Goal: Task Accomplishment & Management: Manage account settings

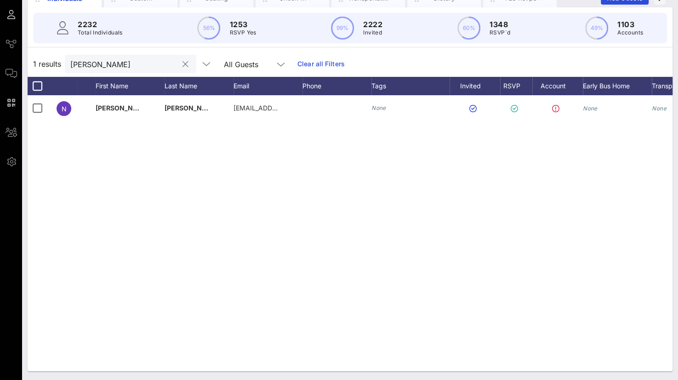
scroll to position [0, 57]
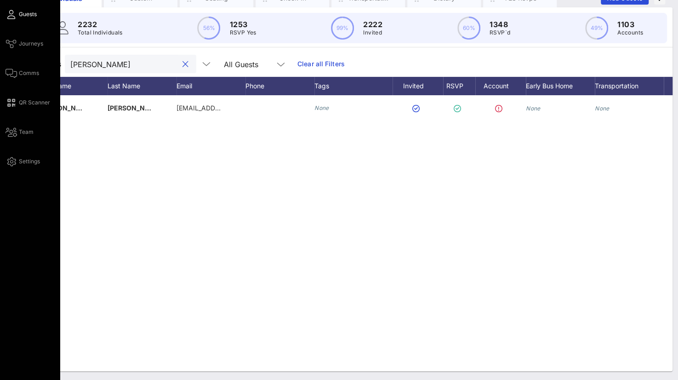
drag, startPoint x: 134, startPoint y: 66, endPoint x: 6, endPoint y: 57, distance: 128.5
click at [6, 57] on div "Event Builder Guests Journeys Comms QR Scanner Team Settings Sun River Health 5…" at bounding box center [339, 152] width 678 height 456
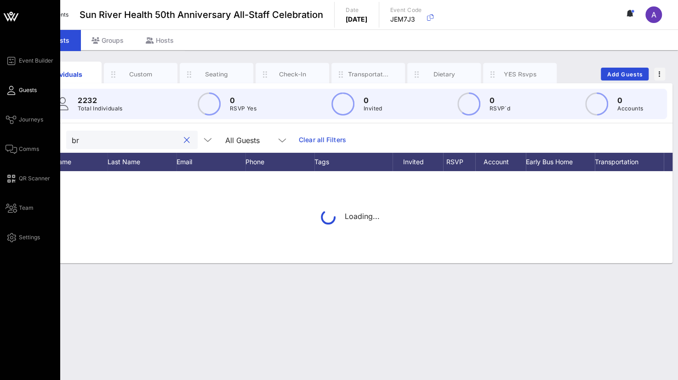
scroll to position [0, 0]
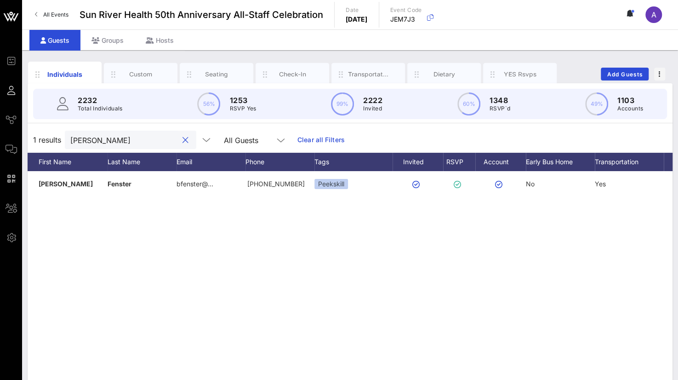
drag, startPoint x: 109, startPoint y: 141, endPoint x: 46, endPoint y: 140, distance: 62.1
click at [46, 140] on div "1 results [PERSON_NAME] f All Guests Clear all Filters" at bounding box center [350, 140] width 645 height 26
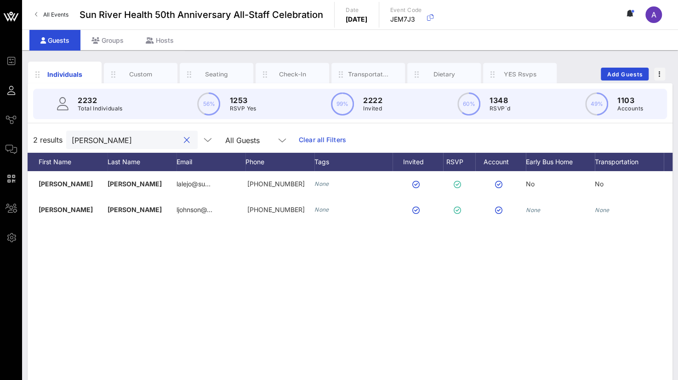
drag, startPoint x: 106, startPoint y: 137, endPoint x: 38, endPoint y: 131, distance: 68.3
click at [37, 131] on div "2 results [PERSON_NAME] All Guests Clear all Filters" at bounding box center [350, 140] width 645 height 26
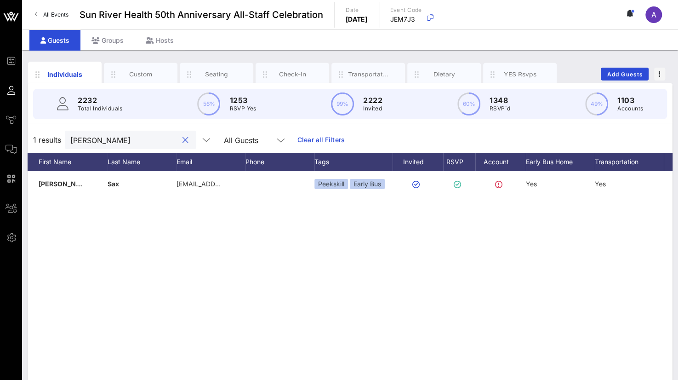
type input "[PERSON_NAME]"
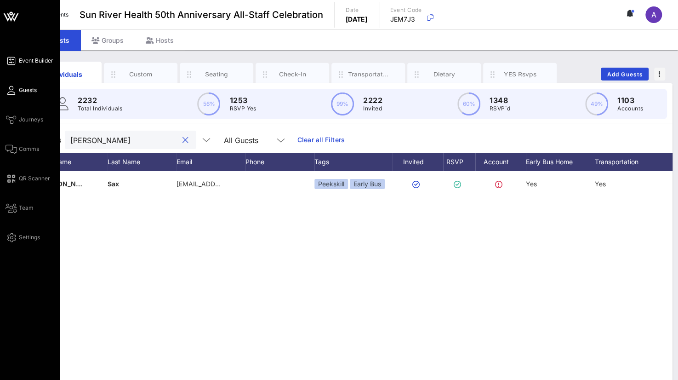
click at [15, 60] on icon at bounding box center [11, 60] width 11 height 1
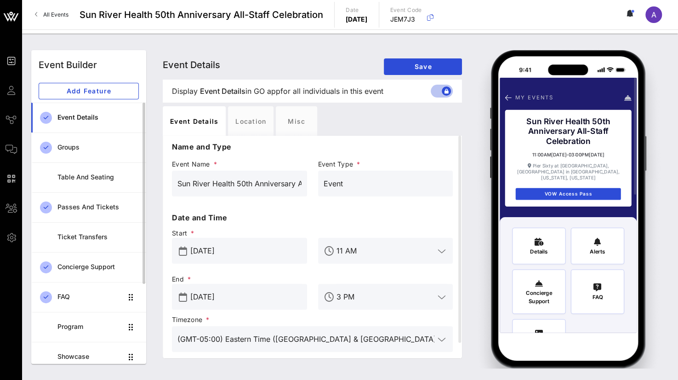
click at [94, 112] on div "Event Details" at bounding box center [97, 117] width 81 height 19
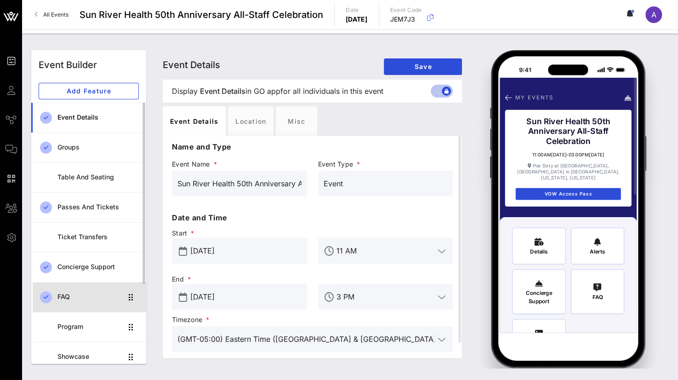
click at [65, 293] on div "FAQ" at bounding box center [89, 297] width 65 height 8
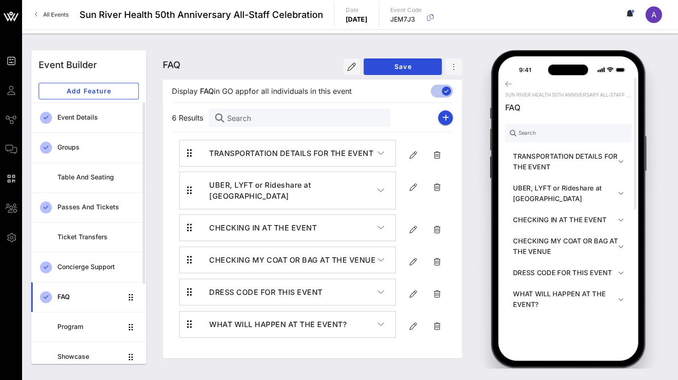
click at [312, 148] on h4 "TRANSPORTATION DETAILS FOR THE EVENT" at bounding box center [293, 153] width 168 height 11
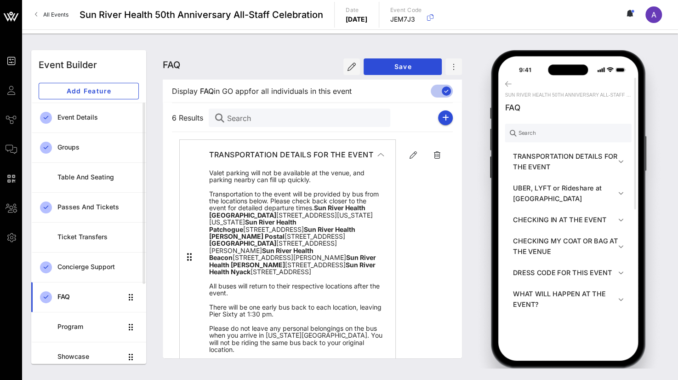
scroll to position [46, 0]
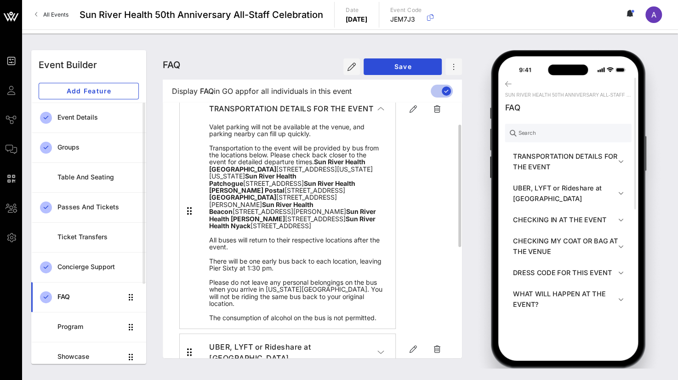
click at [211, 179] on span "Valet parking will not be available at the venue, and parking nearby can fill u…" at bounding box center [295, 222] width 173 height 199
click at [415, 108] on icon "button" at bounding box center [413, 108] width 11 height 11
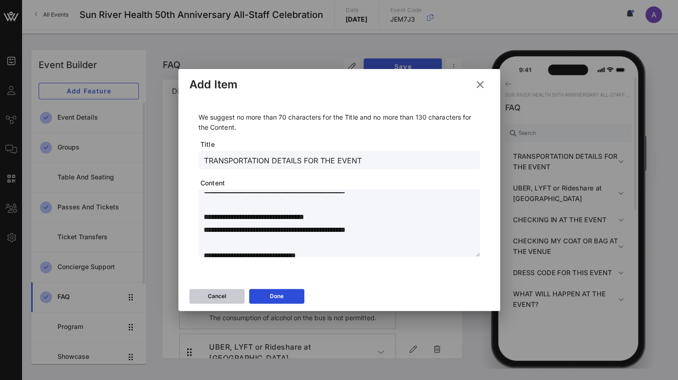
click at [228, 302] on button "Cancel" at bounding box center [216, 296] width 55 height 15
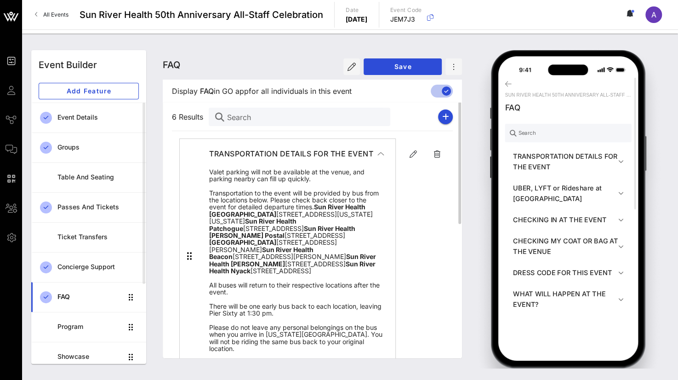
scroll to position [0, 0]
drag, startPoint x: 462, startPoint y: 19, endPoint x: 435, endPoint y: 19, distance: 26.7
click at [435, 19] on div "All Events Sun River Health 50th Anniversary All-Staff Celebration Date [DATE] …" at bounding box center [350, 14] width 656 height 29
copy p "JEM7J3"
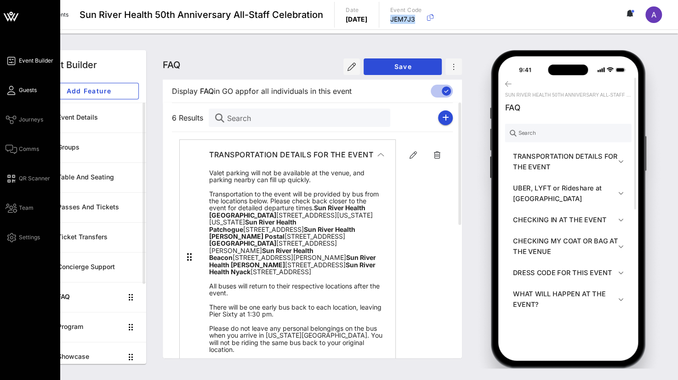
click at [7, 88] on link "Guests" at bounding box center [21, 90] width 31 height 11
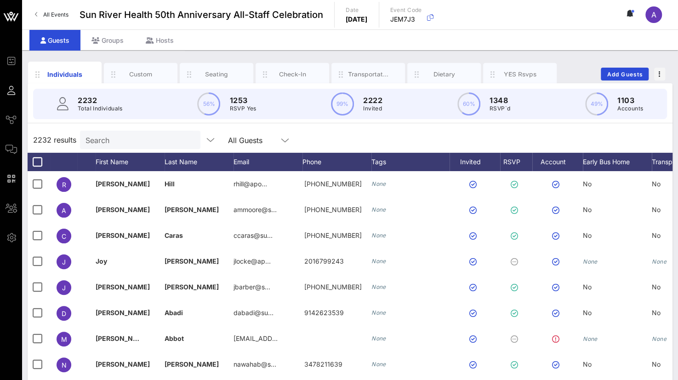
click at [125, 140] on input "Search" at bounding box center [140, 140] width 108 height 12
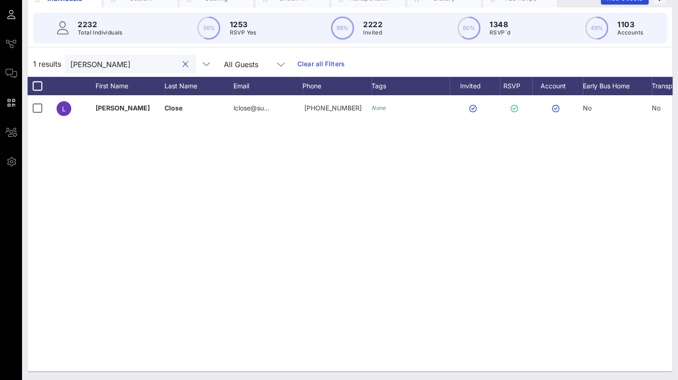
scroll to position [0, 71]
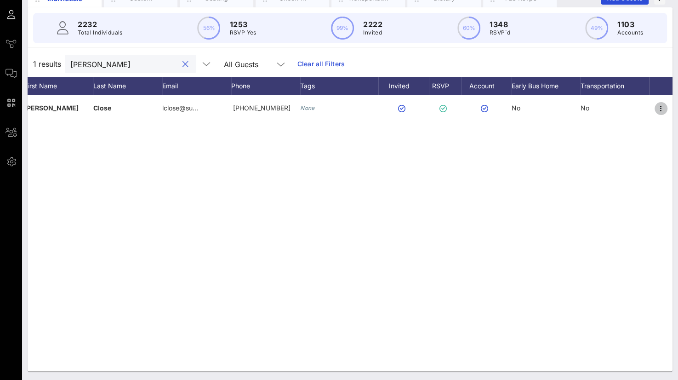
click at [658, 106] on icon "button" at bounding box center [661, 108] width 11 height 11
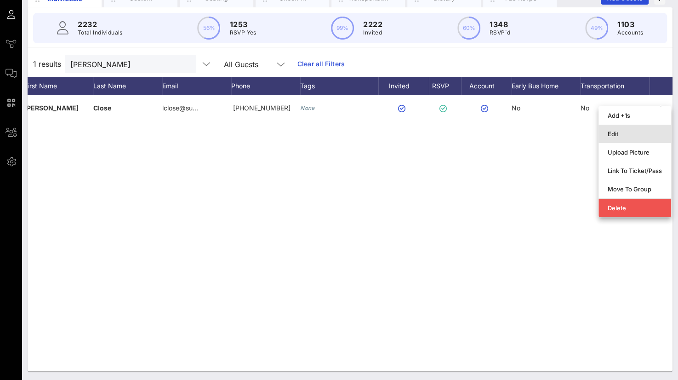
click at [612, 133] on div "Edit" at bounding box center [635, 133] width 54 height 7
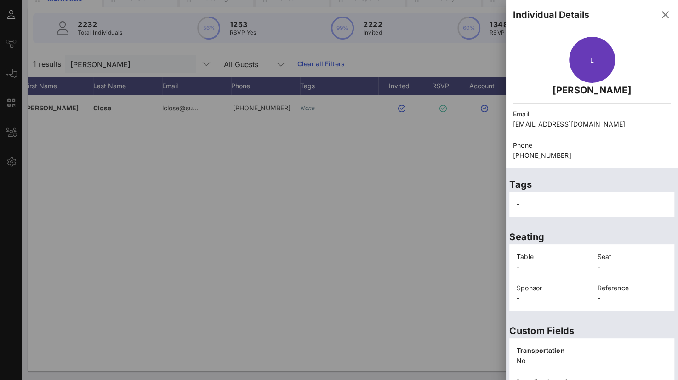
scroll to position [200, 0]
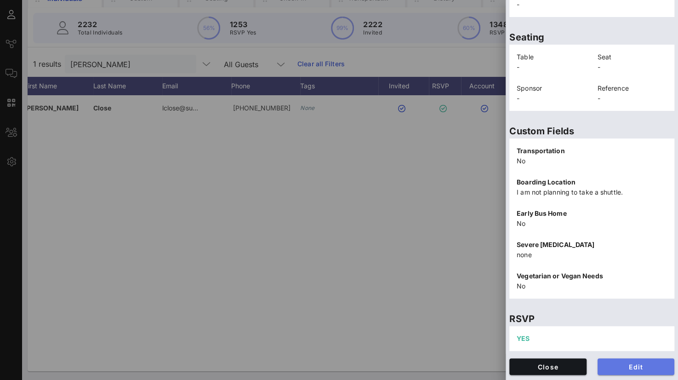
click at [622, 369] on span "Edit" at bounding box center [636, 367] width 63 height 8
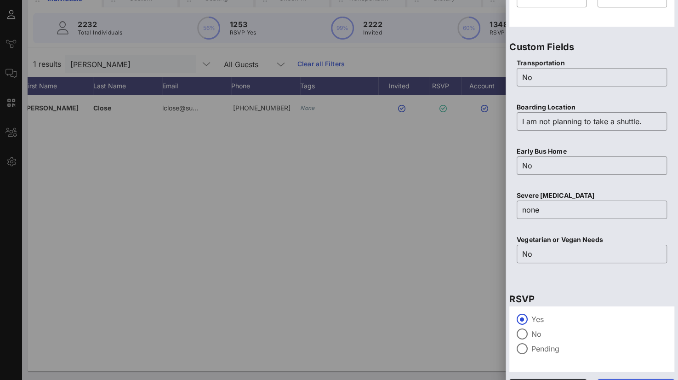
scroll to position [363, 0]
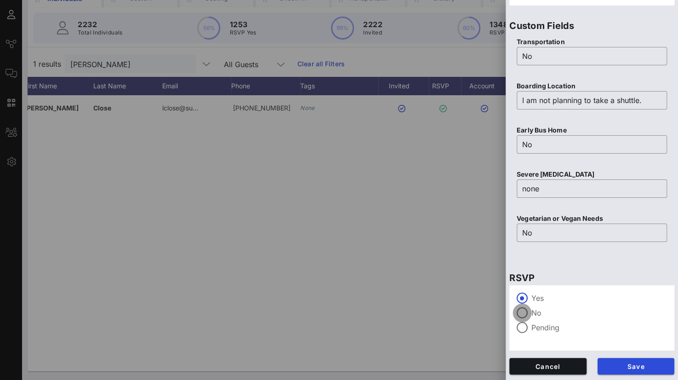
click at [522, 311] on div at bounding box center [522, 313] width 16 height 16
click at [619, 368] on span "Save" at bounding box center [636, 366] width 63 height 8
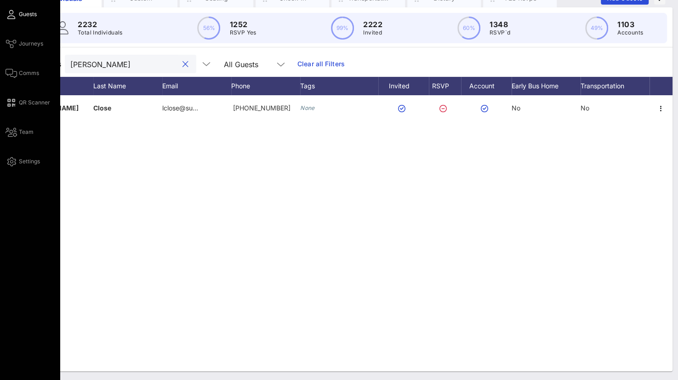
drag, startPoint x: 116, startPoint y: 66, endPoint x: 11, endPoint y: 63, distance: 104.4
click at [11, 63] on div "Event Builder Guests Journeys Comms QR Scanner Team Settings Sun River Health 5…" at bounding box center [339, 152] width 678 height 456
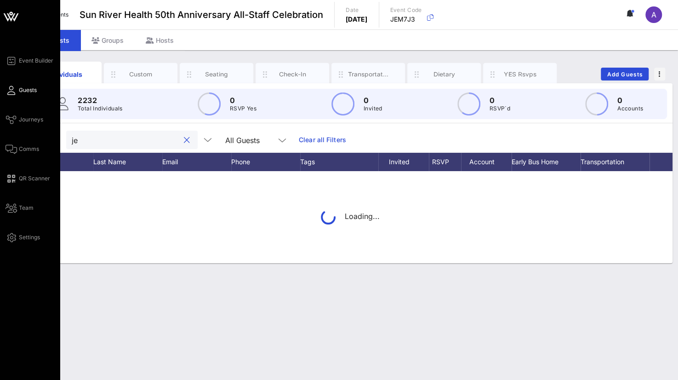
scroll to position [0, 0]
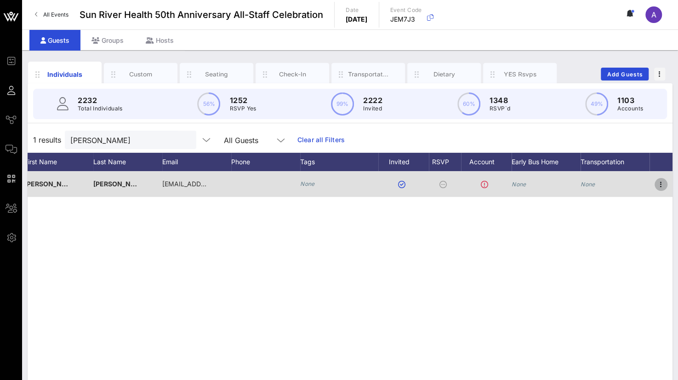
click at [661, 184] on icon "button" at bounding box center [661, 184] width 11 height 11
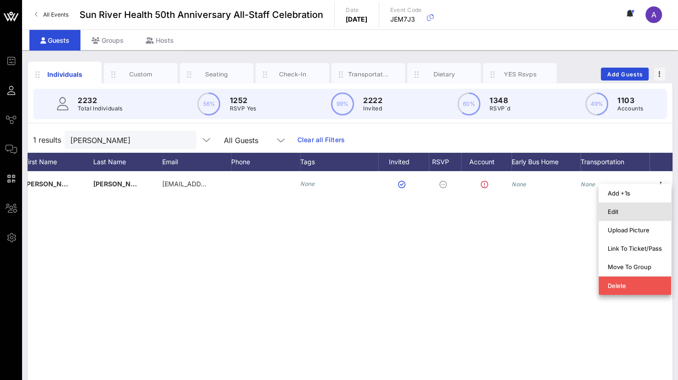
click at [618, 211] on div "Edit" at bounding box center [635, 211] width 54 height 7
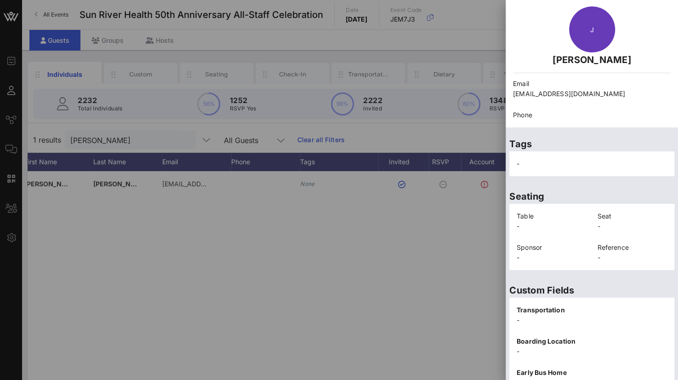
scroll to position [189, 0]
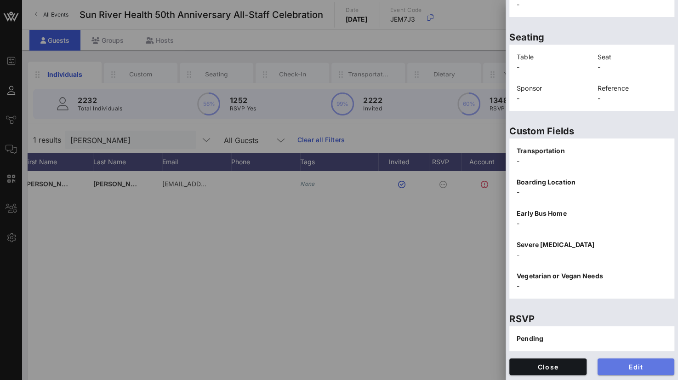
click at [619, 365] on span "Edit" at bounding box center [636, 367] width 63 height 8
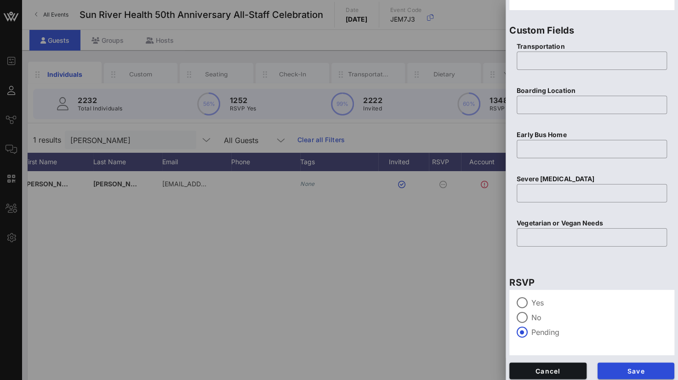
scroll to position [363, 0]
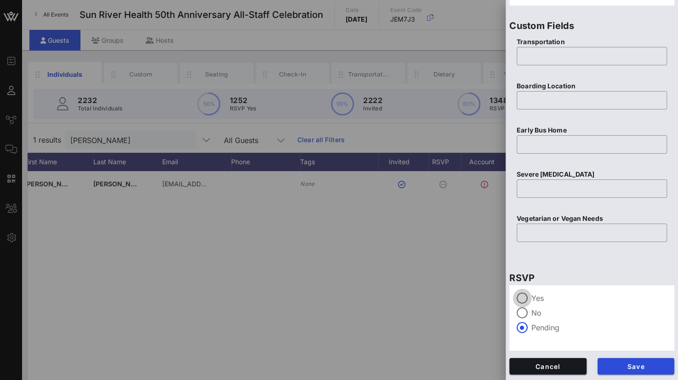
click at [520, 299] on div at bounding box center [522, 298] width 16 height 16
click at [608, 364] on span "Save" at bounding box center [636, 366] width 63 height 8
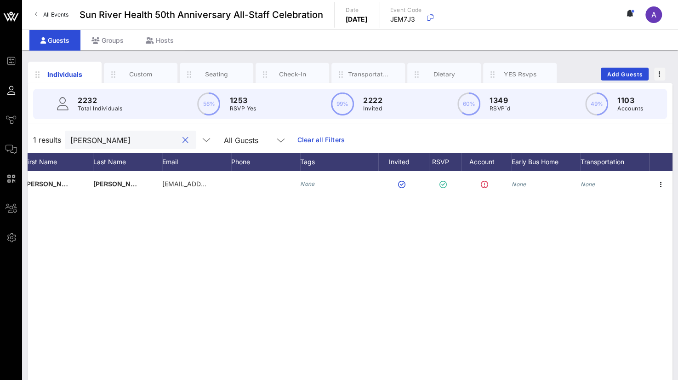
drag, startPoint x: 111, startPoint y: 140, endPoint x: 30, endPoint y: 144, distance: 81.5
click at [29, 144] on div "1 results [PERSON_NAME] All Guests Clear all Filters" at bounding box center [350, 140] width 645 height 26
drag, startPoint x: 100, startPoint y: 135, endPoint x: 24, endPoint y: 134, distance: 75.4
click at [24, 134] on div "Individuals Custom Seating Check-In Transportation Dietary YES Rsvps Add Guests…" at bounding box center [350, 253] width 656 height 406
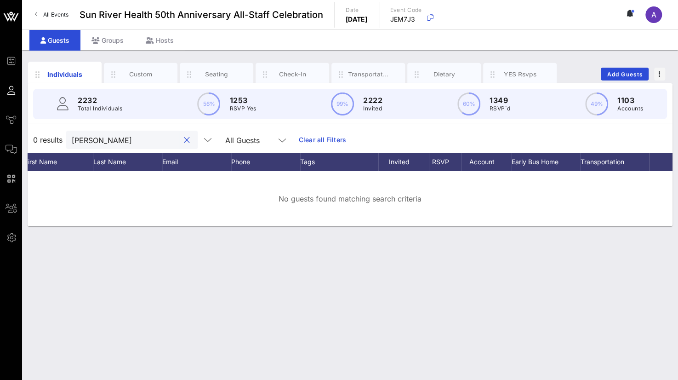
drag, startPoint x: 104, startPoint y: 140, endPoint x: 57, endPoint y: 129, distance: 48.3
click at [55, 131] on div "0 results [PERSON_NAME] All Guests Clear all Filters" at bounding box center [350, 140] width 645 height 26
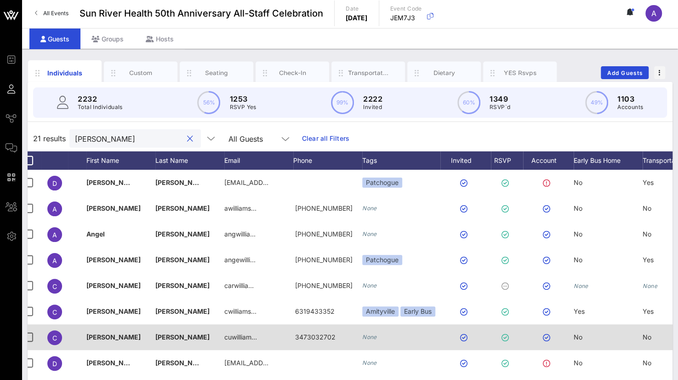
scroll to position [0, 0]
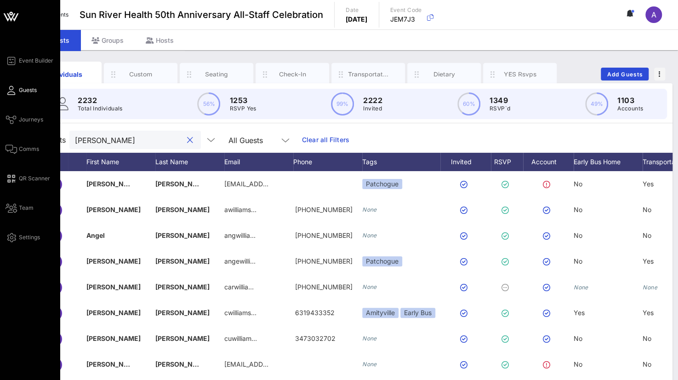
type input "[PERSON_NAME]"
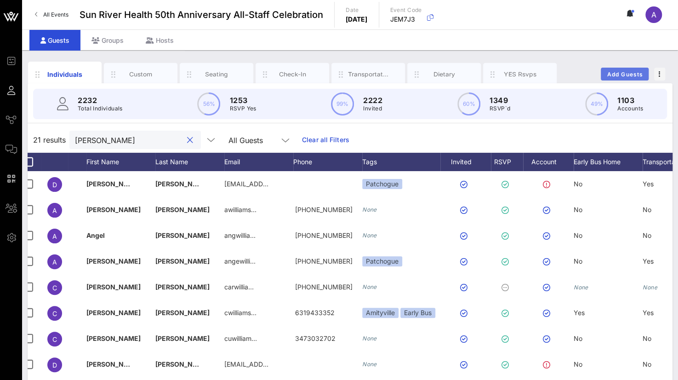
click at [636, 70] on button "Add Guests" at bounding box center [625, 74] width 48 height 13
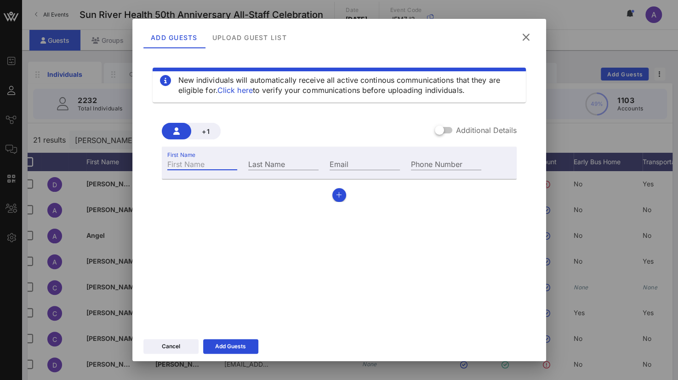
click at [201, 166] on input "First Name" at bounding box center [202, 164] width 70 height 12
type input "[PERSON_NAME]"
paste input "[EMAIL_ADDRESS][DOMAIN_NAME]"
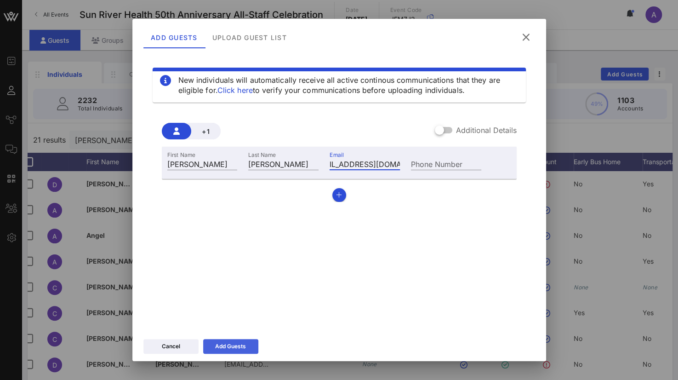
type input "[EMAIL_ADDRESS][DOMAIN_NAME]"
click at [228, 347] on icon at bounding box center [231, 346] width 8 height 8
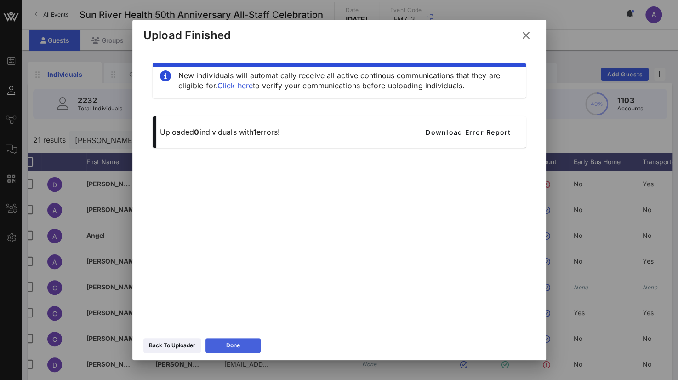
click at [228, 346] on div "Done" at bounding box center [233, 345] width 14 height 9
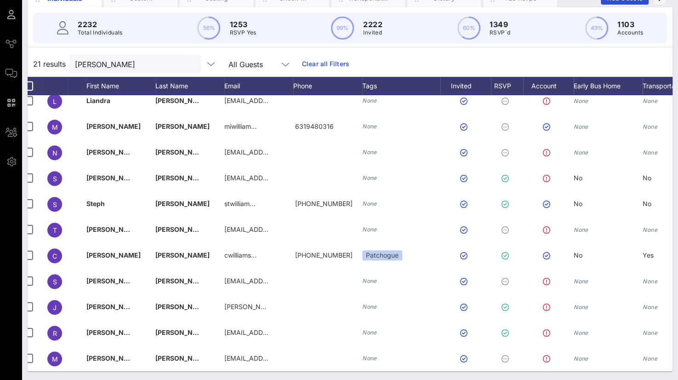
scroll to position [0, 9]
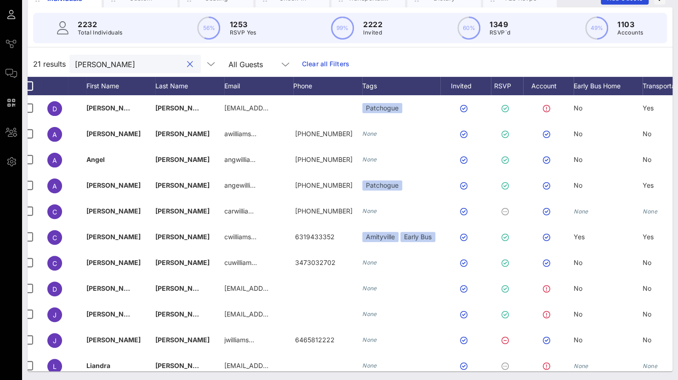
drag, startPoint x: 119, startPoint y: 64, endPoint x: 30, endPoint y: 57, distance: 89.5
click at [30, 57] on div "21 results [PERSON_NAME] All Guests Clear all Filters" at bounding box center [350, 64] width 645 height 26
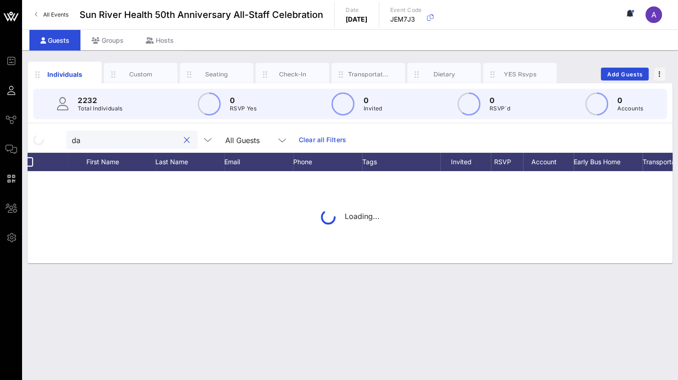
scroll to position [0, 0]
type input "[PERSON_NAME]"
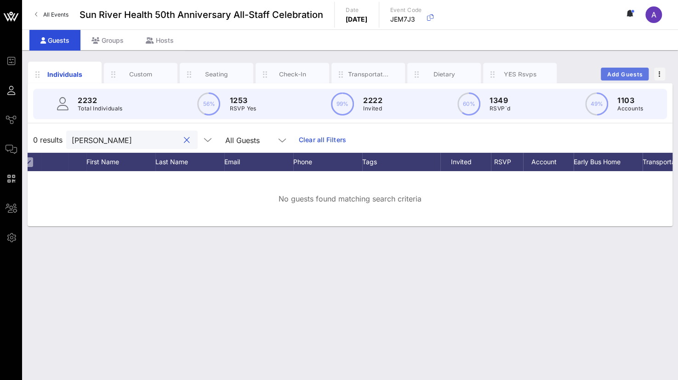
click at [629, 74] on span "Add Guests" at bounding box center [625, 74] width 36 height 7
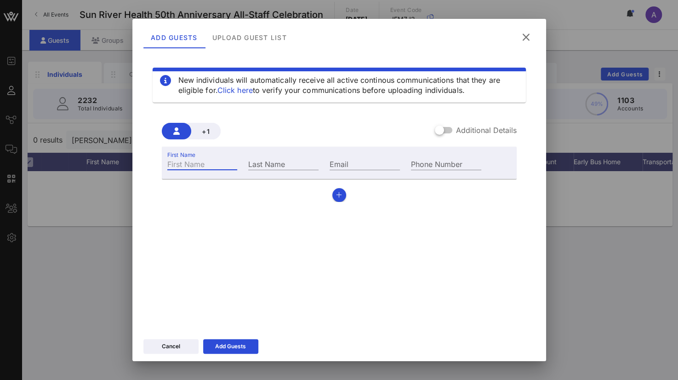
click at [189, 163] on input "First Name" at bounding box center [202, 164] width 70 height 12
type input "[PERSON_NAME]"
paste input "[EMAIL_ADDRESS][DOMAIN_NAME]"
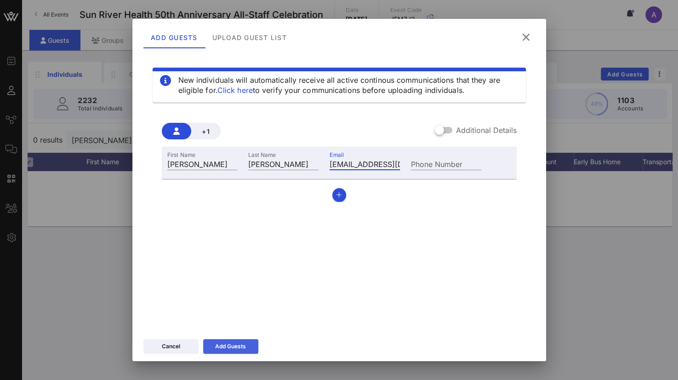
type input "[EMAIL_ADDRESS][DOMAIN_NAME]"
click at [236, 342] on div "Add Guests" at bounding box center [230, 346] width 31 height 9
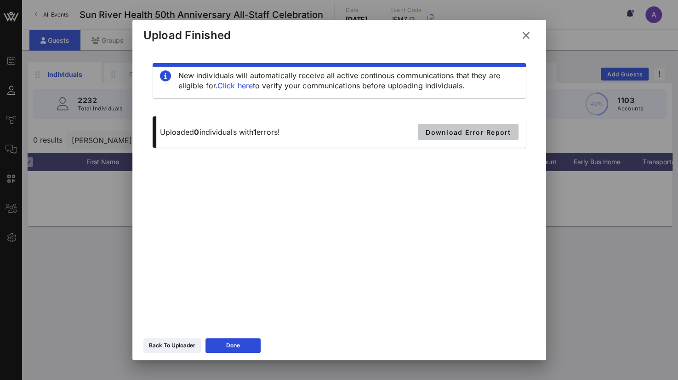
click at [450, 130] on span "Download Error Report" at bounding box center [468, 132] width 86 height 8
click at [526, 34] on icon at bounding box center [525, 35] width 15 height 14
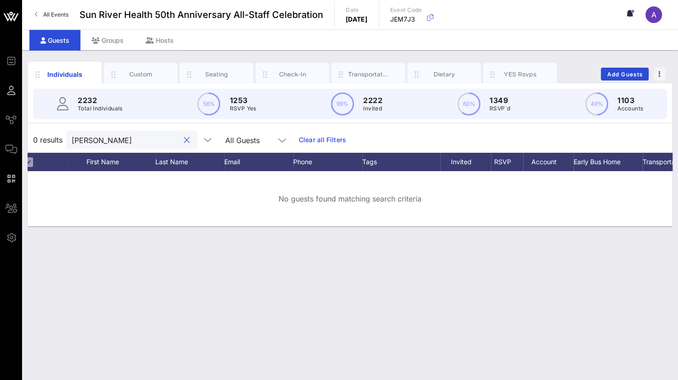
drag, startPoint x: 125, startPoint y: 142, endPoint x: 83, endPoint y: 136, distance: 42.3
click at [83, 136] on input "[PERSON_NAME]" at bounding box center [126, 140] width 108 height 12
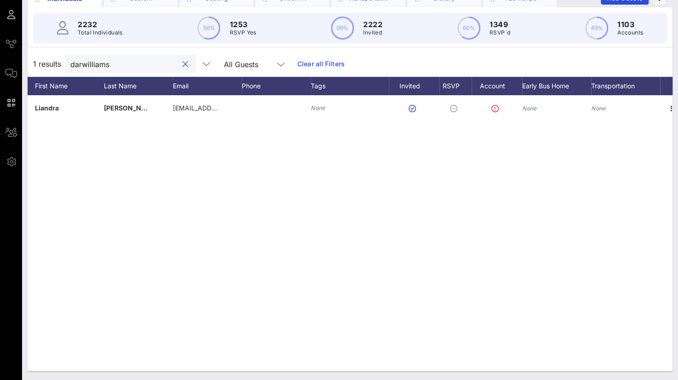
scroll to position [0, 71]
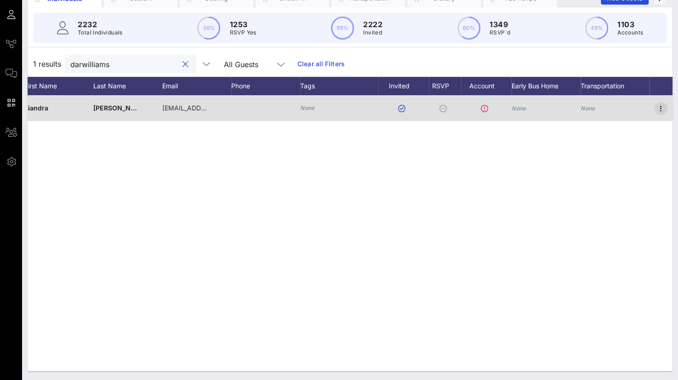
type input "darwilliams"
click at [661, 109] on icon "button" at bounding box center [661, 108] width 11 height 11
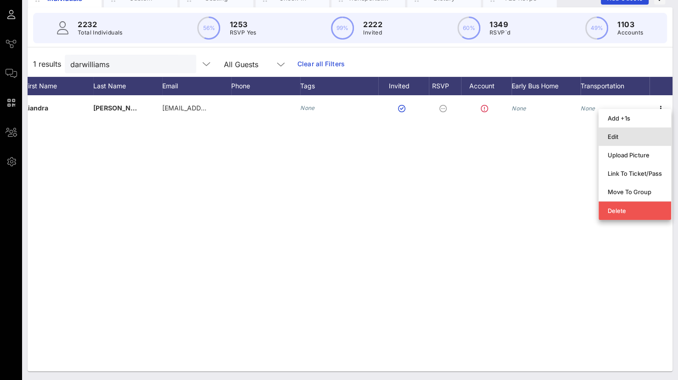
click at [612, 131] on div "Edit" at bounding box center [635, 136] width 54 height 15
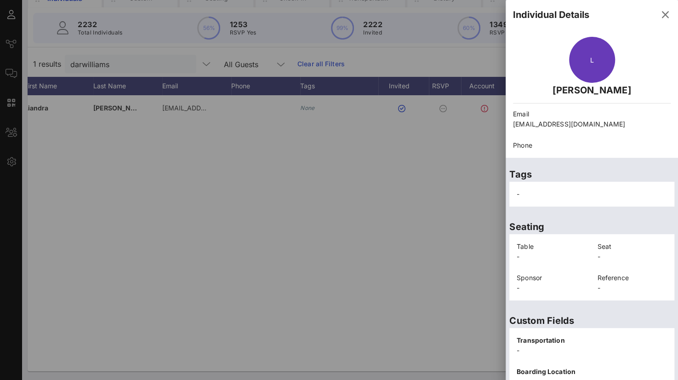
click at [588, 94] on p "[PERSON_NAME]" at bounding box center [592, 90] width 158 height 15
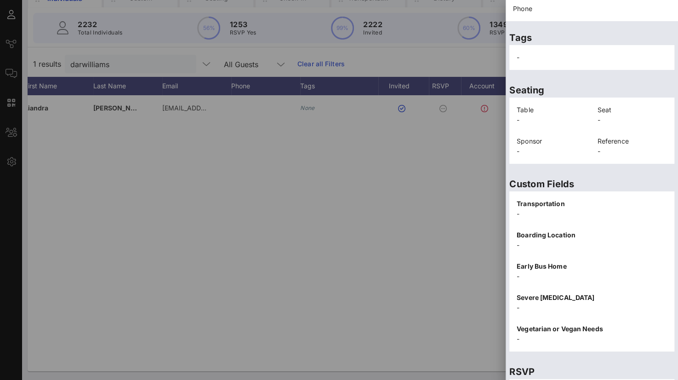
scroll to position [189, 0]
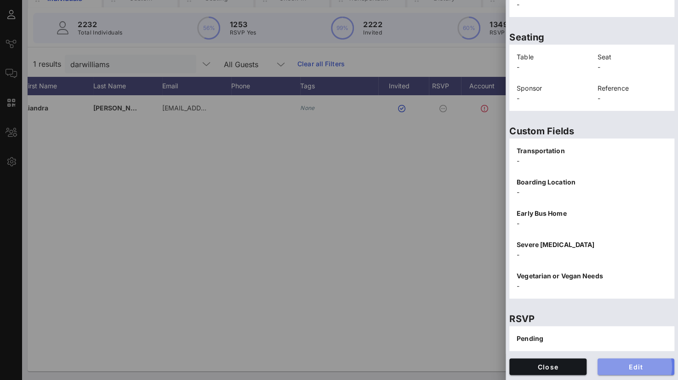
click at [628, 369] on span "Edit" at bounding box center [636, 367] width 63 height 8
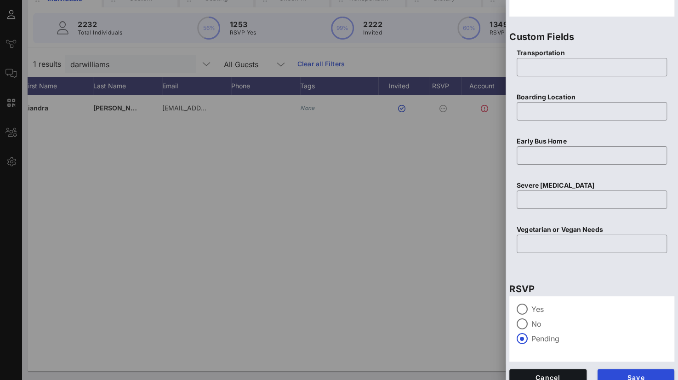
scroll to position [363, 0]
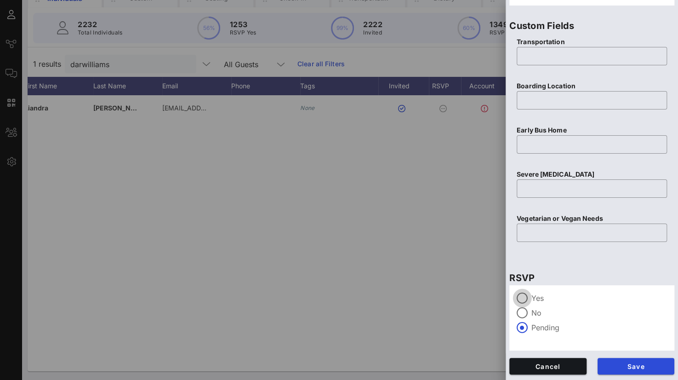
click at [527, 297] on div at bounding box center [522, 298] width 16 height 16
click at [614, 365] on span "Save" at bounding box center [636, 366] width 63 height 8
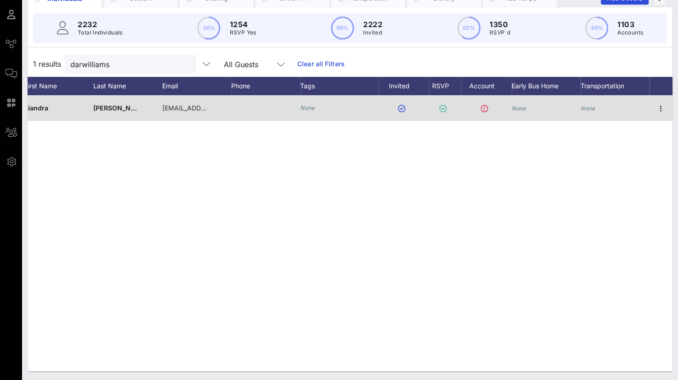
click at [46, 109] on span "Liandra" at bounding box center [36, 108] width 24 height 8
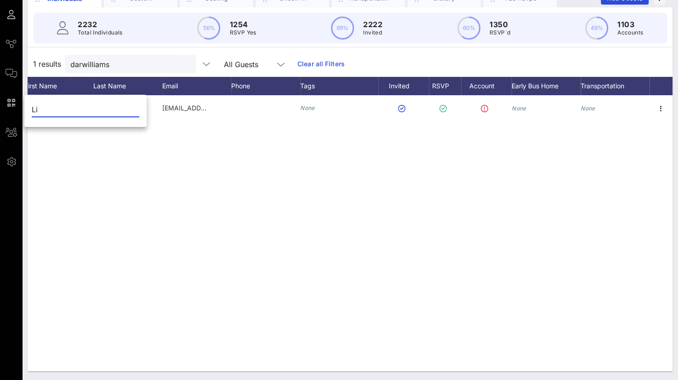
type input "L"
click at [173, 159] on div "L [PERSON_NAME] [EMAIL_ADDRESS][DOMAIN_NAME] None None None" at bounding box center [350, 233] width 645 height 276
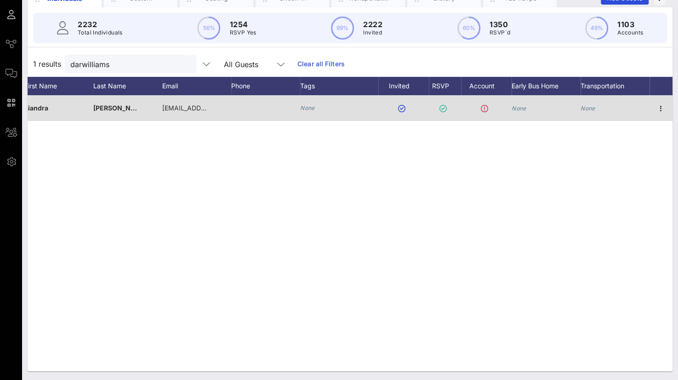
click at [79, 107] on div "Liandra" at bounding box center [58, 113] width 69 height 36
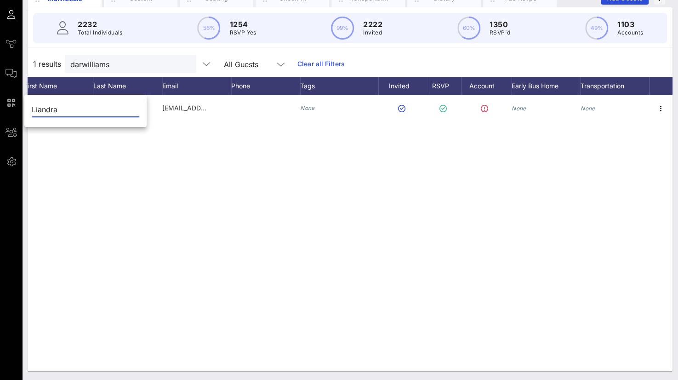
drag, startPoint x: 66, startPoint y: 109, endPoint x: -4, endPoint y: 107, distance: 69.9
click at [0, 107] on html "Event Builder Guests Journeys Comms QR Scanner Team Settings Sun River Health 5…" at bounding box center [339, 114] width 678 height 380
type input "[PERSON_NAME]"
click at [169, 244] on div "L [PERSON_NAME] [EMAIL_ADDRESS][DOMAIN_NAME] None None None" at bounding box center [350, 233] width 645 height 276
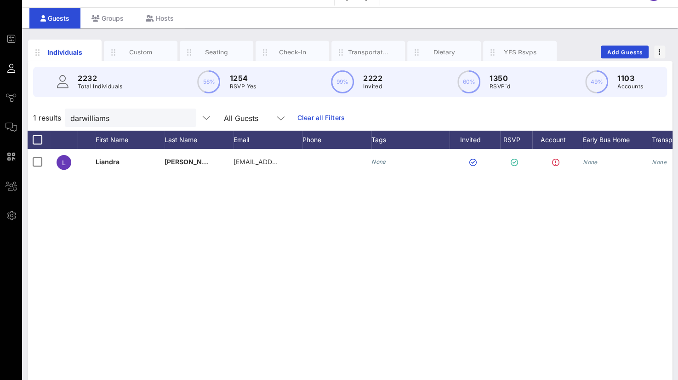
scroll to position [0, 0]
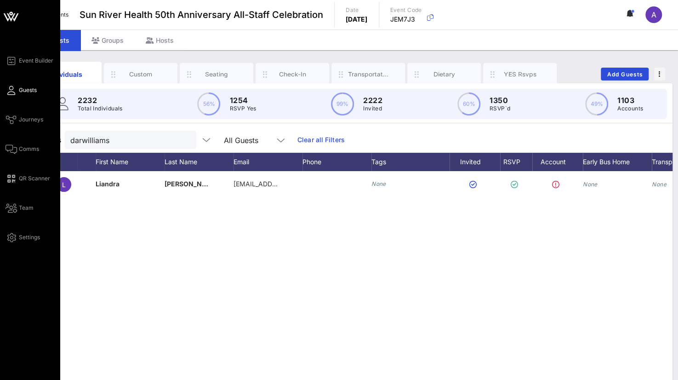
click at [10, 90] on icon at bounding box center [11, 90] width 11 height 1
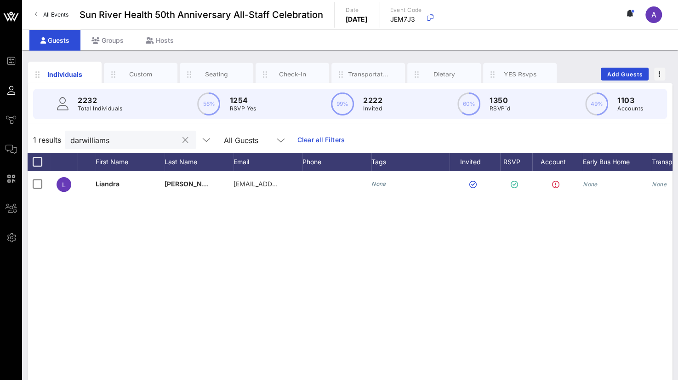
click at [183, 140] on button "clear icon" at bounding box center [186, 140] width 6 height 9
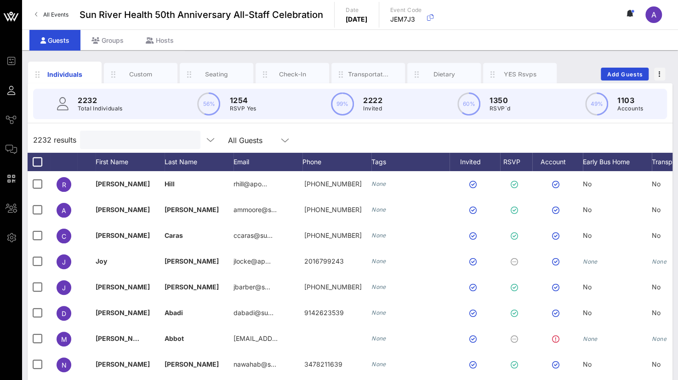
click at [154, 139] on input "text" at bounding box center [140, 140] width 108 height 12
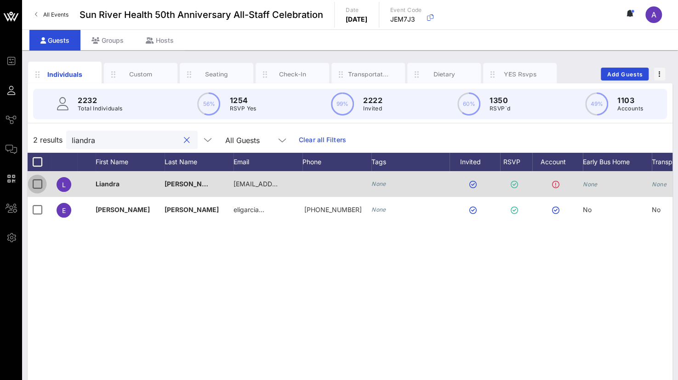
type input "liandra"
click at [30, 186] on div at bounding box center [37, 184] width 16 height 16
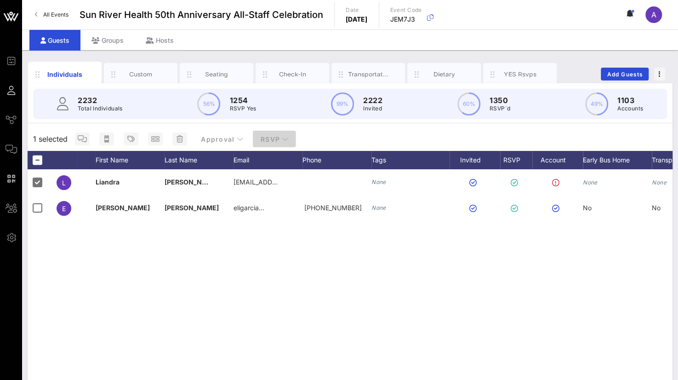
click at [264, 138] on span "RSVP" at bounding box center [274, 139] width 29 height 8
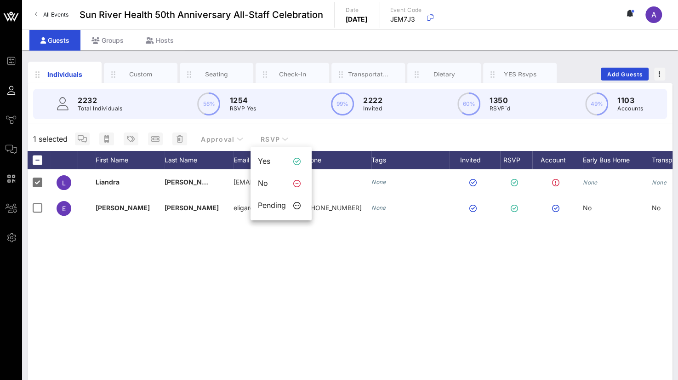
click at [148, 295] on div "L [PERSON_NAME] [EMAIL_ADDRESS][DOMAIN_NAME] None None None E [PERSON_NAME] eli…" at bounding box center [350, 307] width 645 height 276
click at [534, 69] on div "YES Rsvps" at bounding box center [520, 74] width 74 height 23
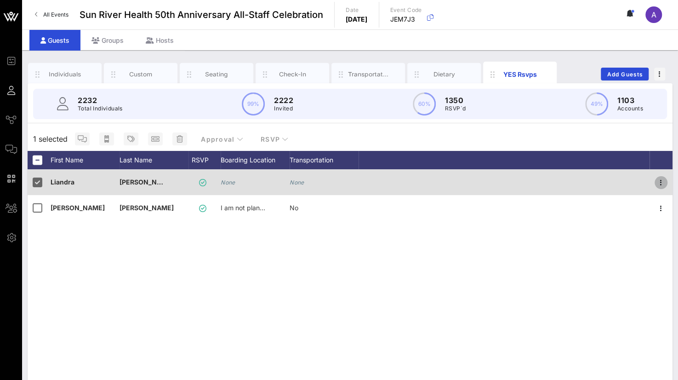
click at [660, 179] on icon "button" at bounding box center [661, 182] width 11 height 11
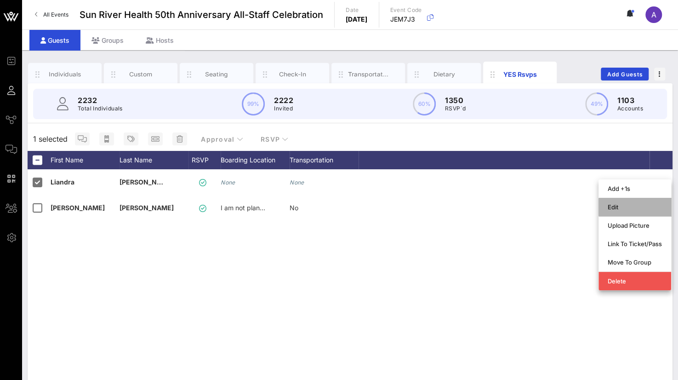
click at [615, 206] on div "Edit" at bounding box center [635, 206] width 54 height 7
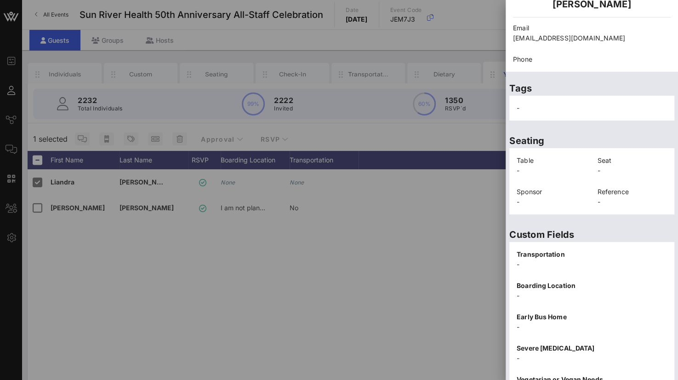
scroll to position [189, 0]
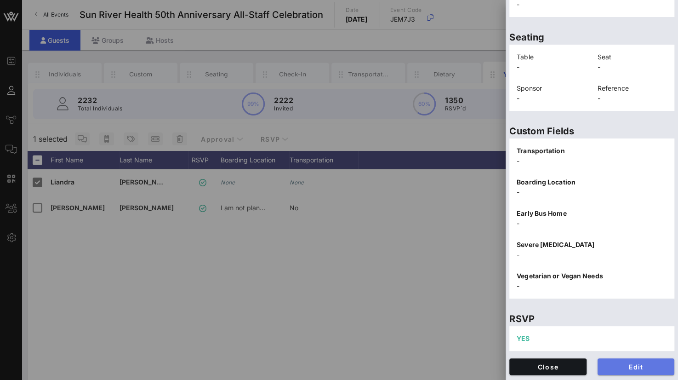
click at [642, 366] on span "Edit" at bounding box center [636, 367] width 63 height 8
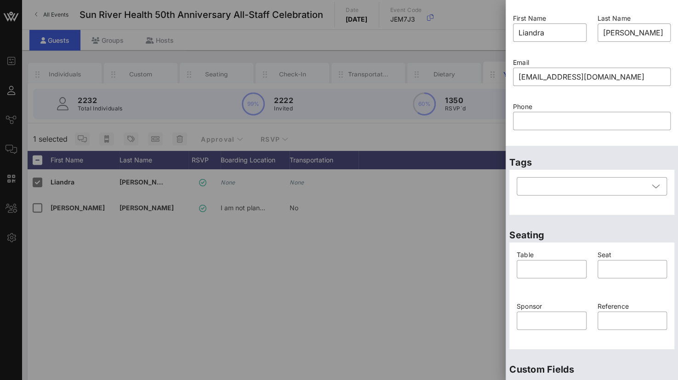
scroll to position [0, 0]
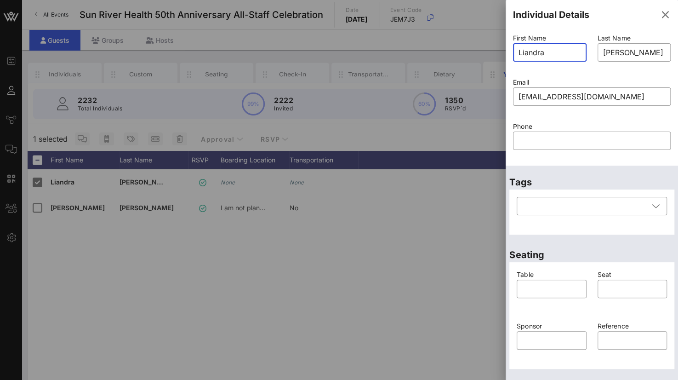
drag, startPoint x: 554, startPoint y: 52, endPoint x: 468, endPoint y: 50, distance: 86.5
click at [468, 50] on div "Event Builder Guests Journeys Comms QR Scanner Team Settings Sun River Health 5…" at bounding box center [339, 227] width 678 height 454
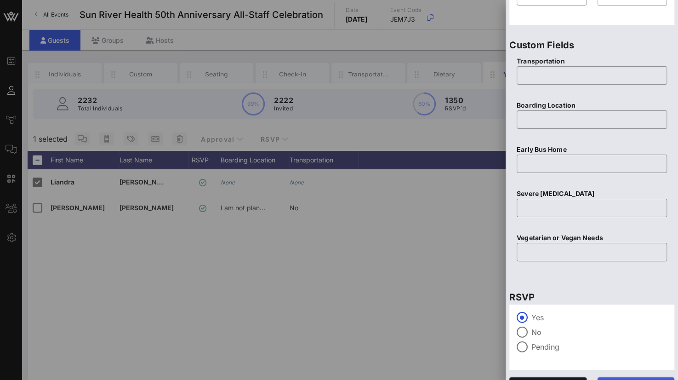
scroll to position [363, 0]
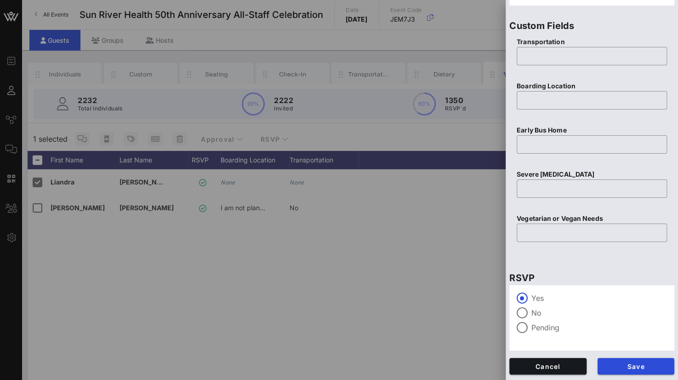
type input "[PERSON_NAME]"
click at [618, 364] on span "Save" at bounding box center [636, 366] width 63 height 8
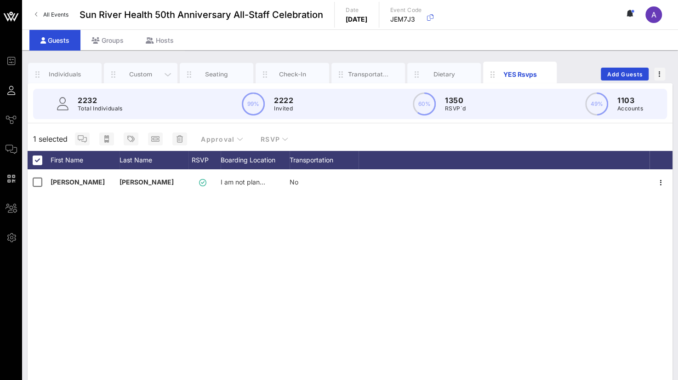
click at [133, 73] on div "Custom" at bounding box center [140, 74] width 41 height 9
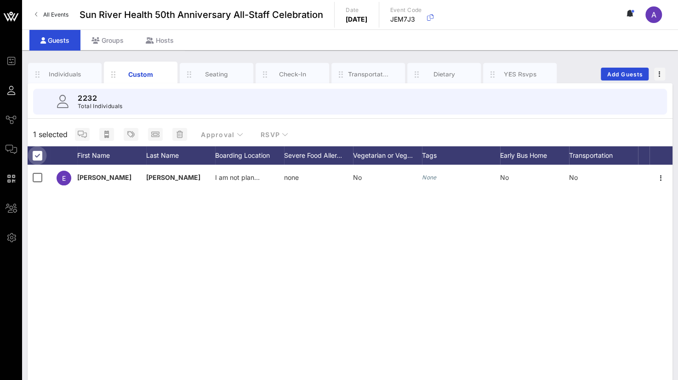
click at [38, 156] on div at bounding box center [37, 156] width 16 height 16
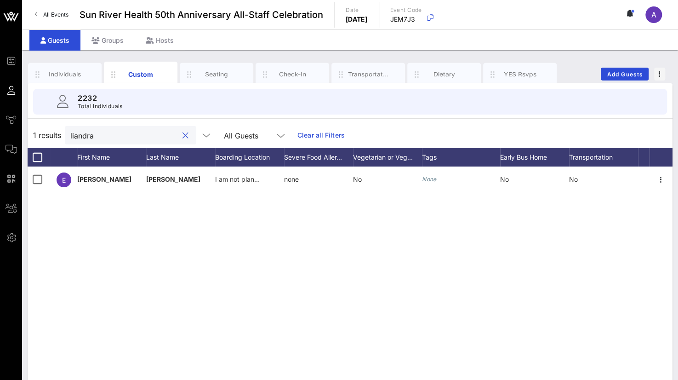
drag, startPoint x: 111, startPoint y: 134, endPoint x: 40, endPoint y: 130, distance: 71.8
click at [39, 130] on div "1 results liandra All Guests Clear all Filters" at bounding box center [350, 135] width 645 height 26
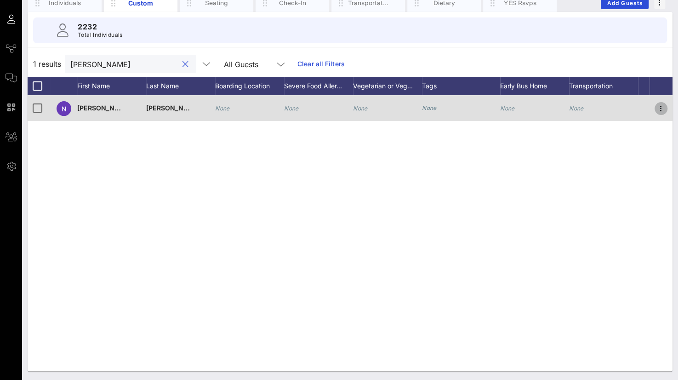
click at [662, 108] on icon "button" at bounding box center [661, 108] width 11 height 11
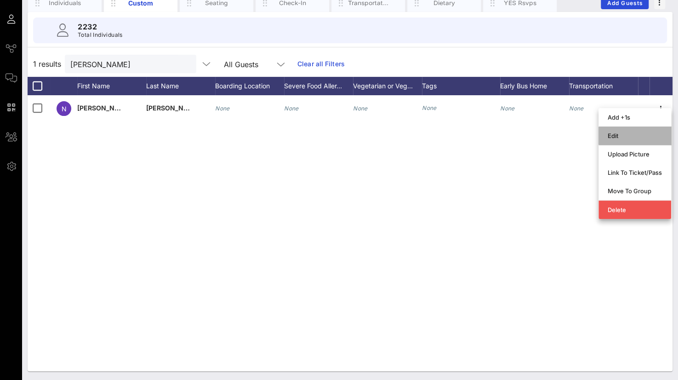
click at [625, 132] on div "Edit" at bounding box center [635, 135] width 54 height 7
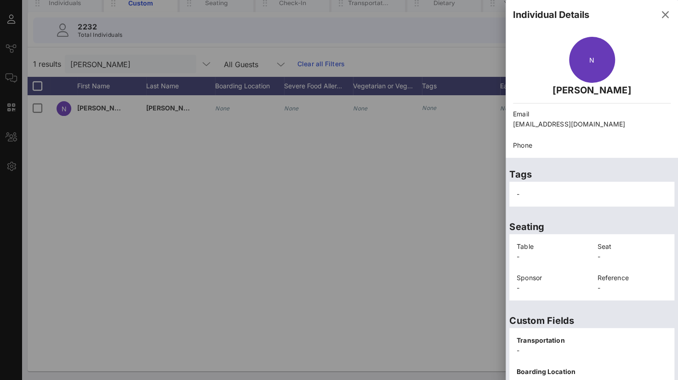
scroll to position [189, 0]
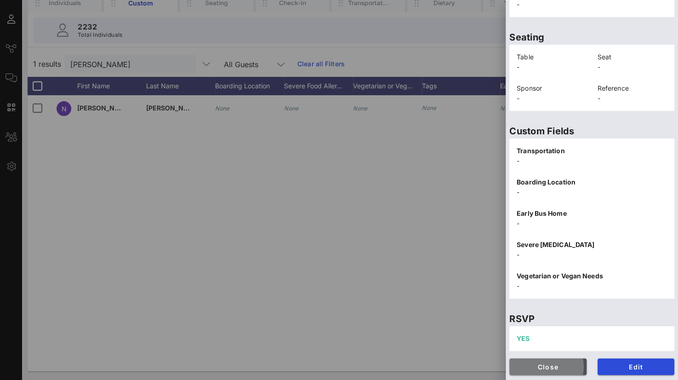
click at [536, 369] on span "Close" at bounding box center [548, 367] width 63 height 8
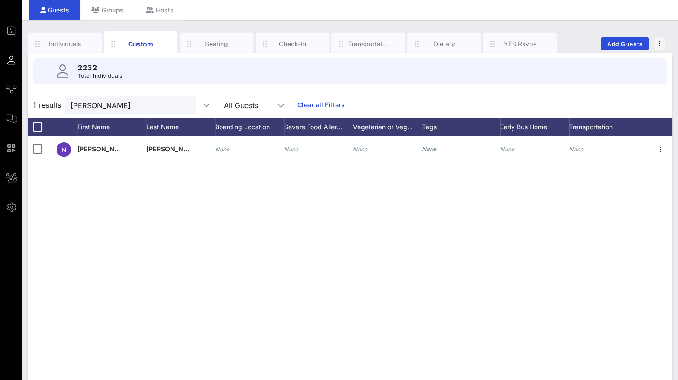
scroll to position [0, 0]
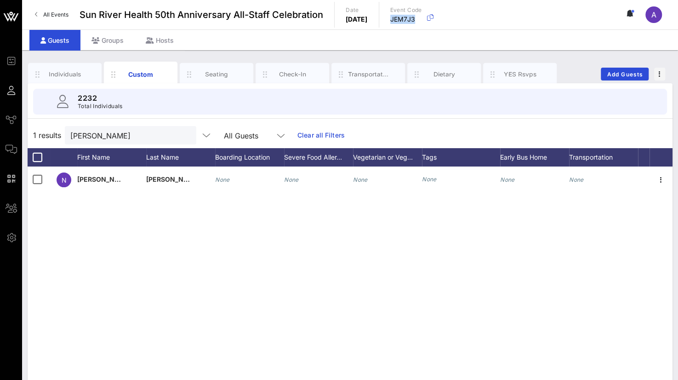
drag, startPoint x: 438, startPoint y: 20, endPoint x: 469, endPoint y: 19, distance: 30.8
click at [437, 19] on div "Event Code JEM7J3" at bounding box center [413, 15] width 46 height 18
click at [436, 17] on icon "button" at bounding box center [430, 17] width 11 height 11
copy p "JEM7J3"
drag, startPoint x: 109, startPoint y: 138, endPoint x: 44, endPoint y: 115, distance: 69.1
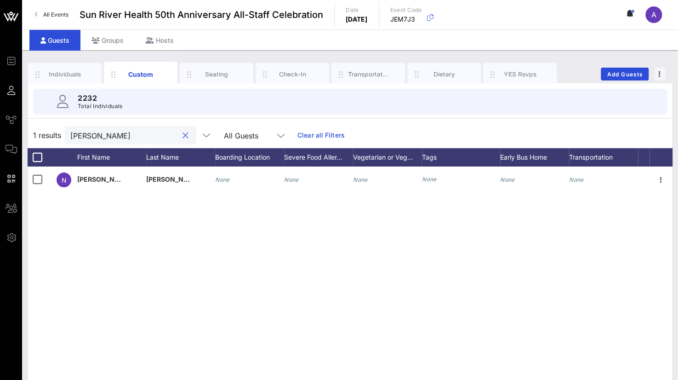
click at [33, 127] on div "1 results [PERSON_NAME] All Guests Clear all Filters" at bounding box center [350, 135] width 645 height 26
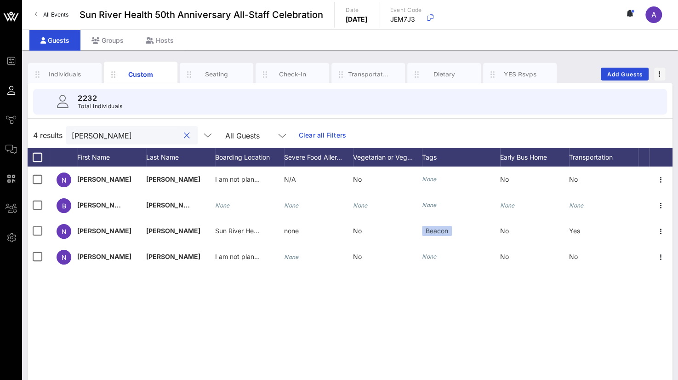
click at [99, 138] on input "[PERSON_NAME]" at bounding box center [126, 135] width 108 height 12
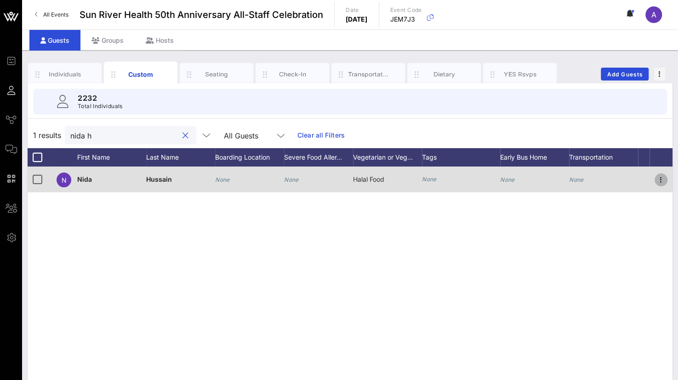
click at [663, 178] on icon "button" at bounding box center [661, 179] width 11 height 11
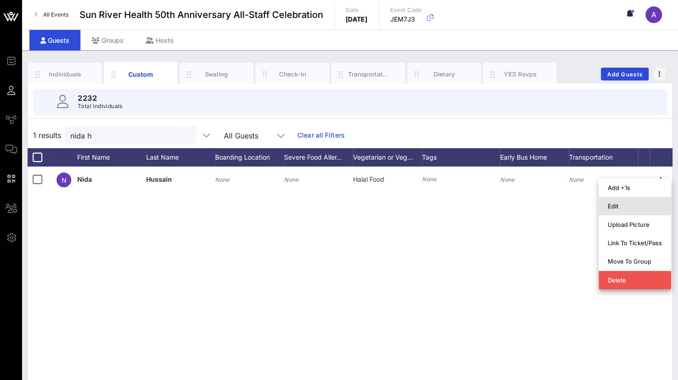
click at [617, 206] on div "Edit" at bounding box center [635, 205] width 54 height 7
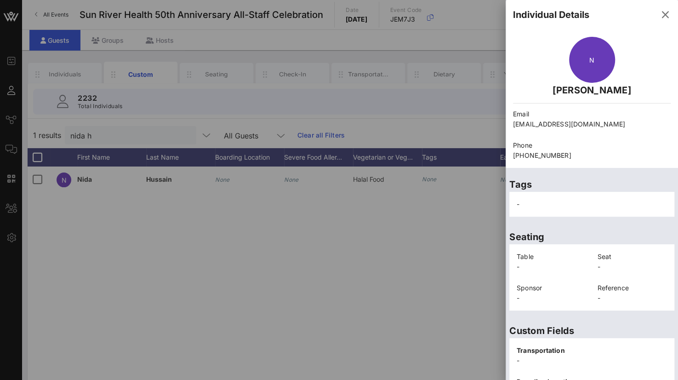
scroll to position [200, 0]
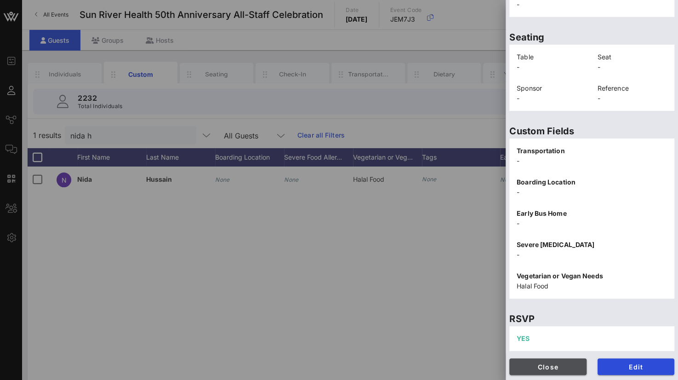
click at [558, 364] on span "Close" at bounding box center [548, 367] width 63 height 8
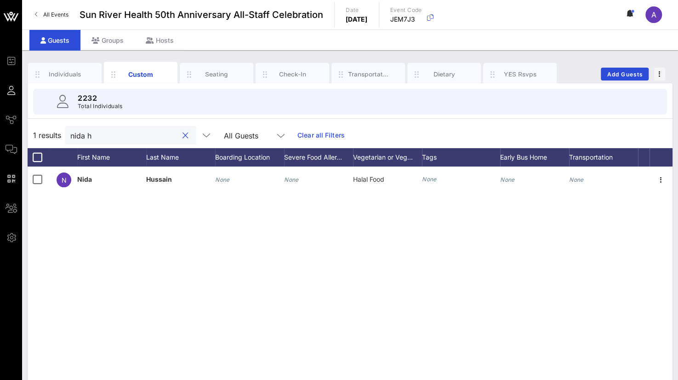
drag, startPoint x: 118, startPoint y: 135, endPoint x: 36, endPoint y: 137, distance: 81.4
click at [36, 137] on div "1 results nida h All Guests Clear all Filters" at bounding box center [350, 135] width 645 height 26
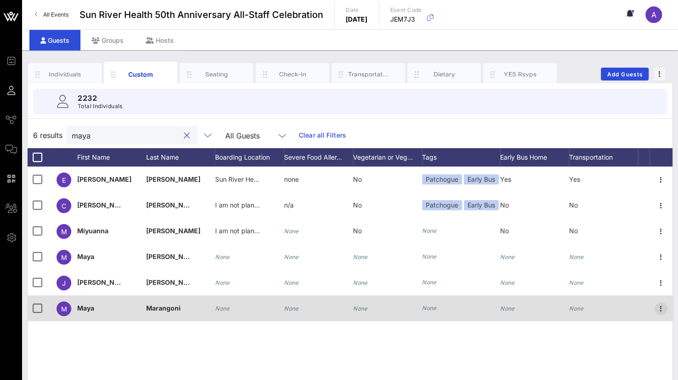
type input "maya"
click at [664, 308] on icon "button" at bounding box center [661, 308] width 11 height 11
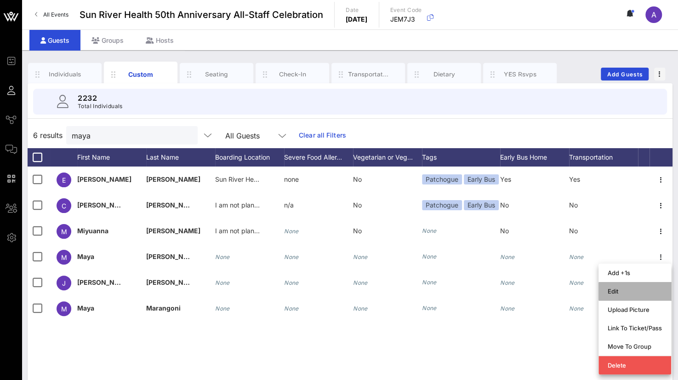
click at [624, 290] on div "Edit" at bounding box center [635, 290] width 54 height 7
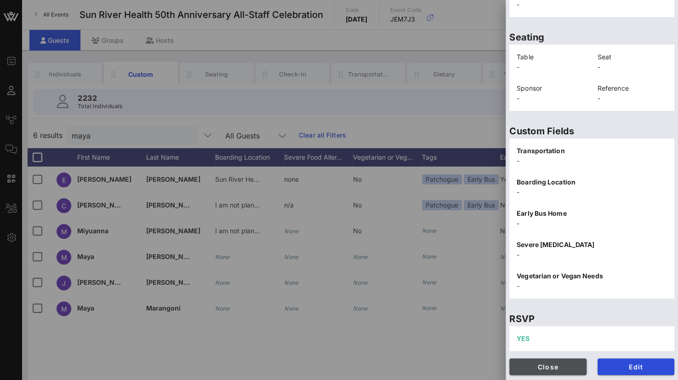
click at [531, 369] on span "Close" at bounding box center [548, 367] width 63 height 8
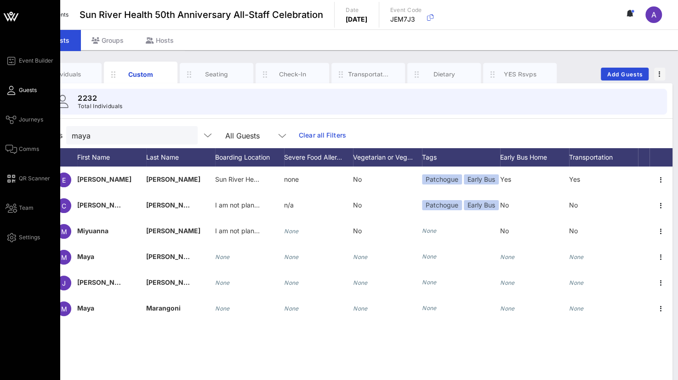
click at [7, 90] on icon at bounding box center [11, 90] width 11 height 1
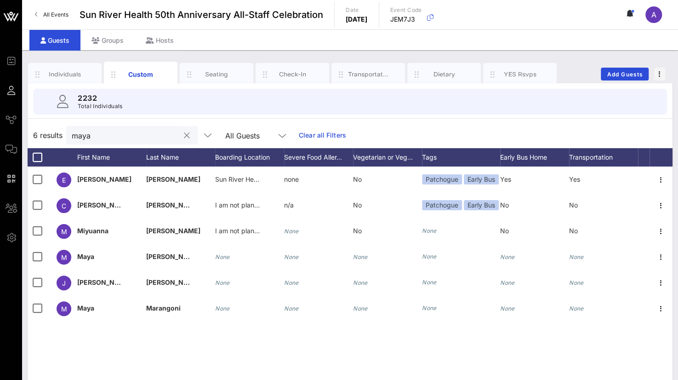
click at [184, 135] on button "clear icon" at bounding box center [187, 135] width 6 height 9
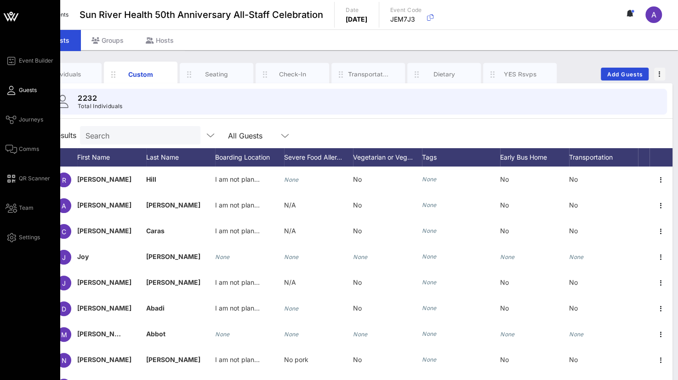
click at [10, 90] on icon at bounding box center [11, 90] width 11 height 1
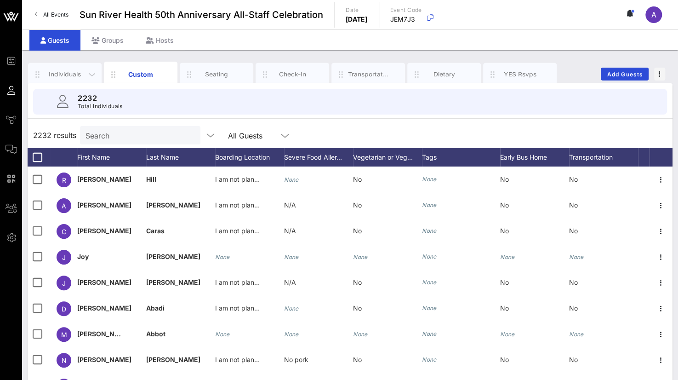
click at [66, 65] on div "Individuals" at bounding box center [65, 74] width 74 height 23
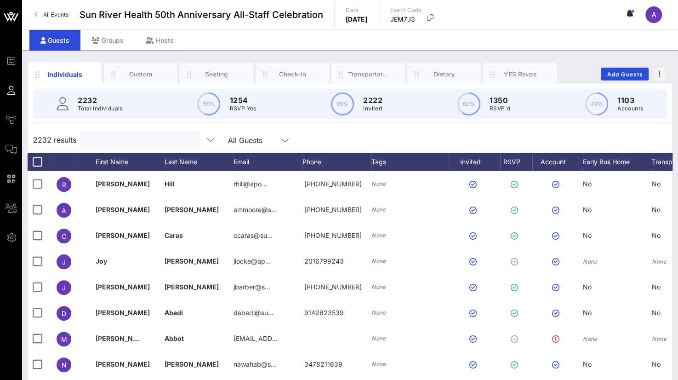
click at [103, 138] on input "text" at bounding box center [140, 140] width 108 height 12
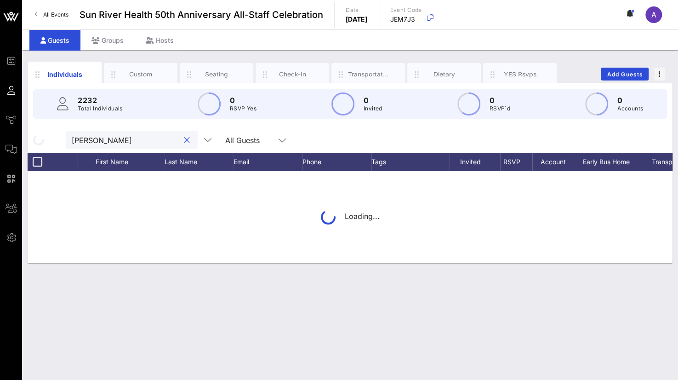
type input "[PERSON_NAME]"
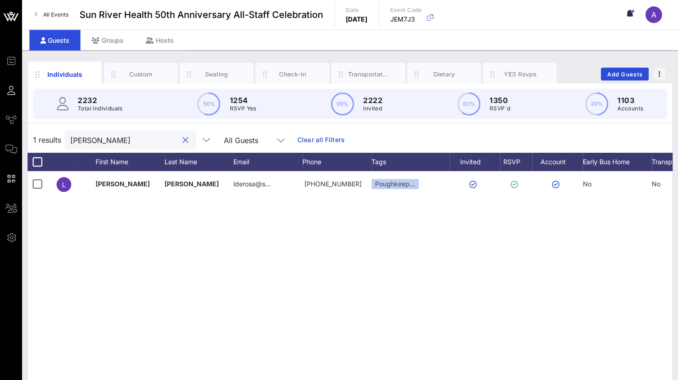
click at [183, 143] on button "clear icon" at bounding box center [186, 140] width 6 height 9
